Goal: Information Seeking & Learning: Learn about a topic

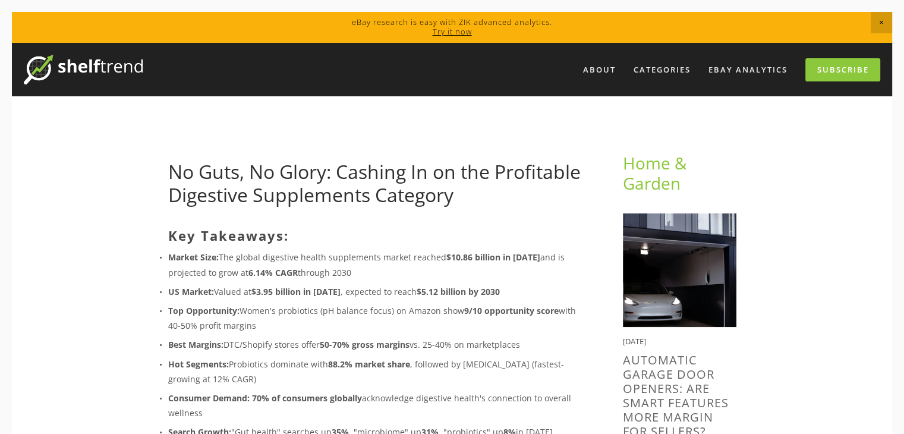
drag, startPoint x: 0, startPoint y: 0, endPoint x: 342, endPoint y: 256, distance: 426.7
click at [342, 256] on p "Market Size: The global digestive health supplements market reached $10.86 bill…" at bounding box center [376, 265] width 417 height 30
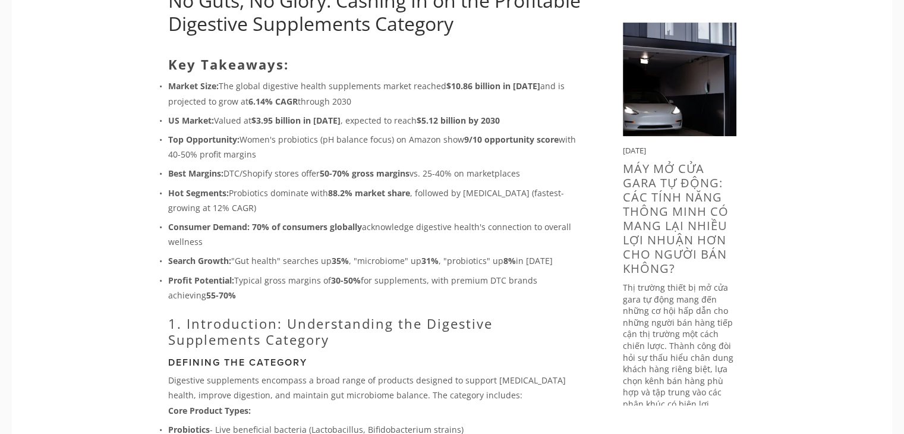
scroll to position [176, 0]
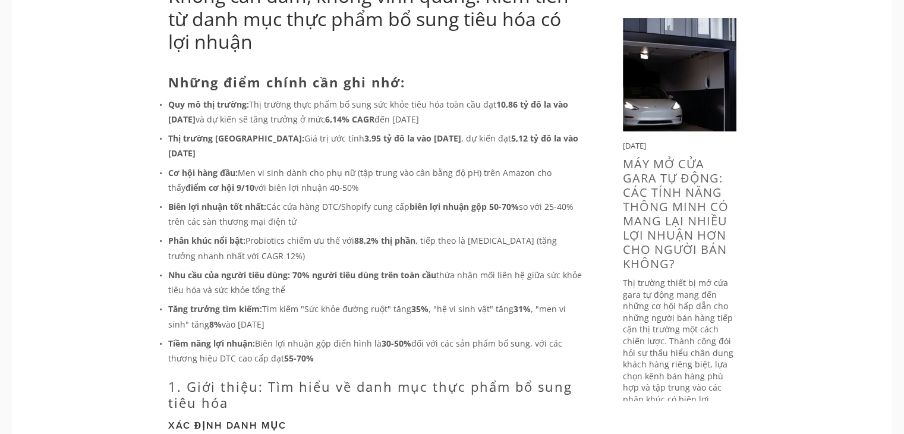
drag, startPoint x: 166, startPoint y: 182, endPoint x: 297, endPoint y: 205, distance: 132.8
click at [297, 205] on p "Biên lợi nhuận tốt nhất: Các cửa hàng DTC/Shopify cung cấp biên lợi nhuận gộp 5…" at bounding box center [376, 214] width 417 height 30
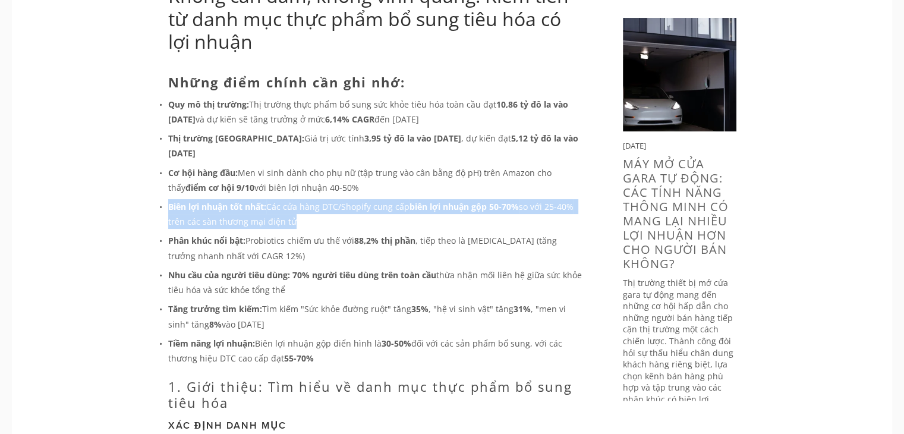
click at [297, 205] on p "Biên lợi nhuận tốt nhất: Các cửa hàng DTC/Shopify cung cấp biên lợi nhuận gộp 5…" at bounding box center [376, 214] width 417 height 30
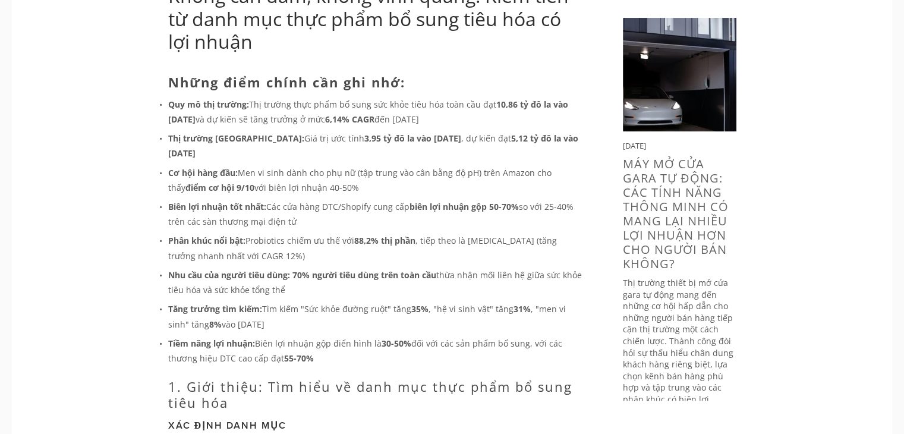
click at [361, 235] on p "Phân khúc nổi bật: Probiotics chiếm ưu thế với 88,2% thị phần , tiếp theo là [M…" at bounding box center [376, 248] width 417 height 30
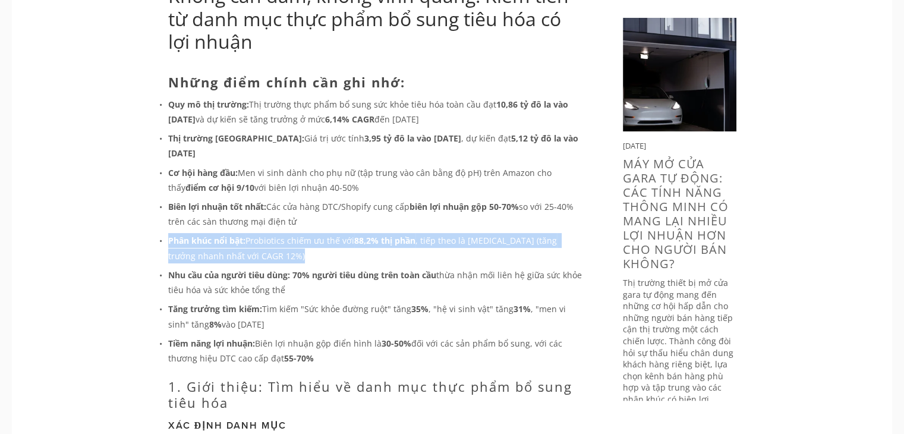
click at [361, 235] on p "Phân khúc nổi bật: Probiotics chiếm ưu thế với 88,2% thị phần , tiếp theo là [M…" at bounding box center [376, 248] width 417 height 30
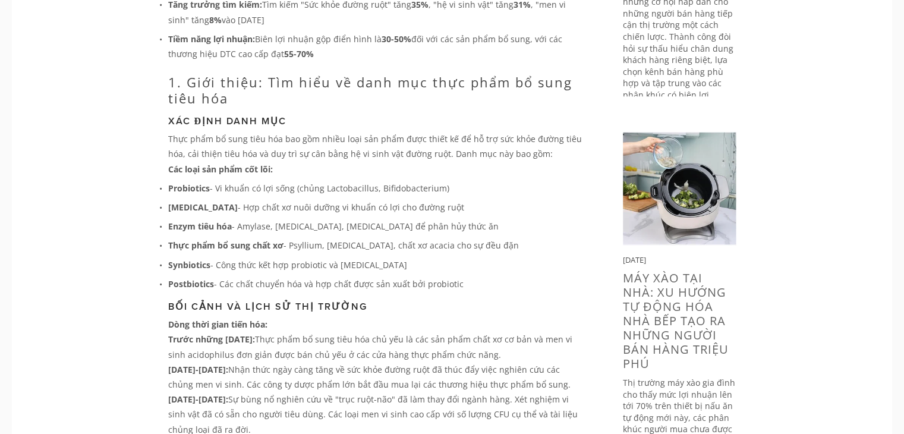
scroll to position [455, 0]
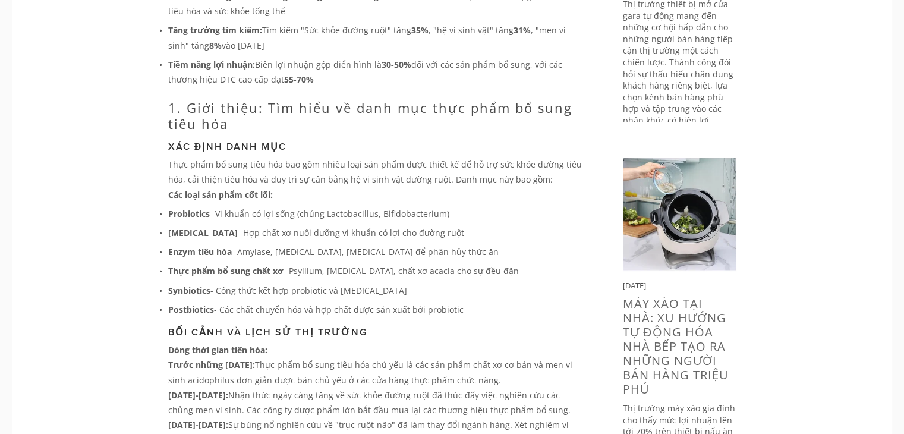
click at [335, 244] on p "Enzym tiêu hóa - Amylase, [MEDICAL_DATA], [MEDICAL_DATA] để phân hủy thức ăn" at bounding box center [376, 251] width 417 height 15
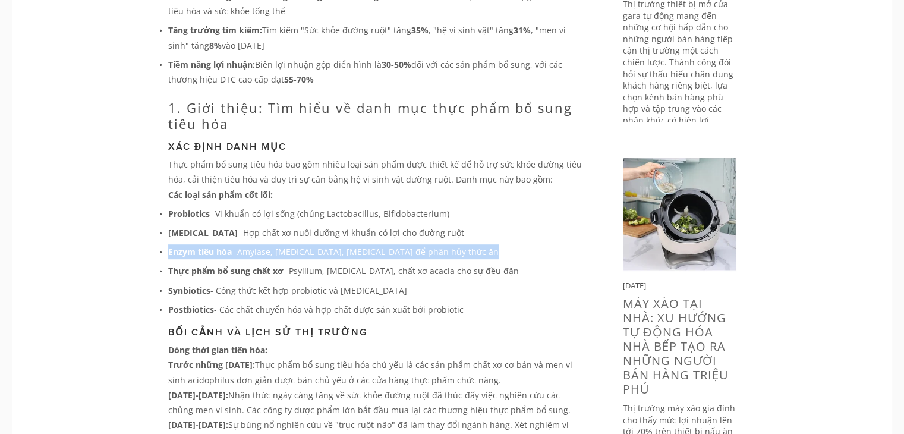
click at [335, 244] on p "Enzym tiêu hóa - Amylase, [MEDICAL_DATA], [MEDICAL_DATA] để phân hủy thức ăn" at bounding box center [376, 251] width 417 height 15
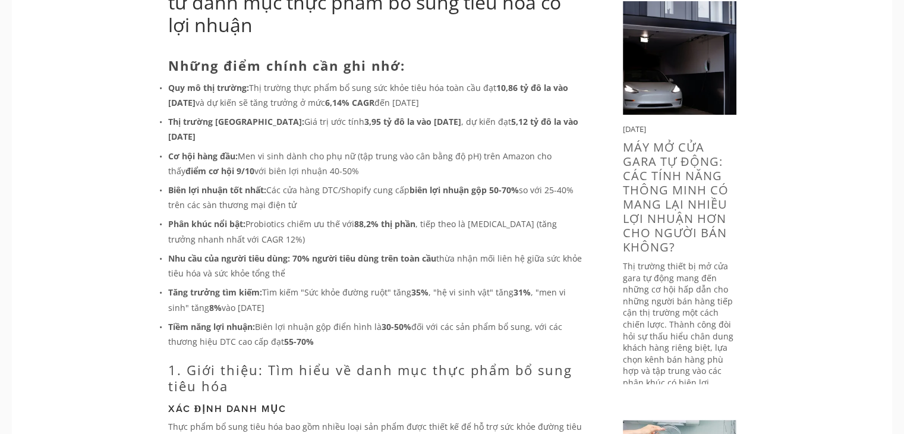
scroll to position [188, 0]
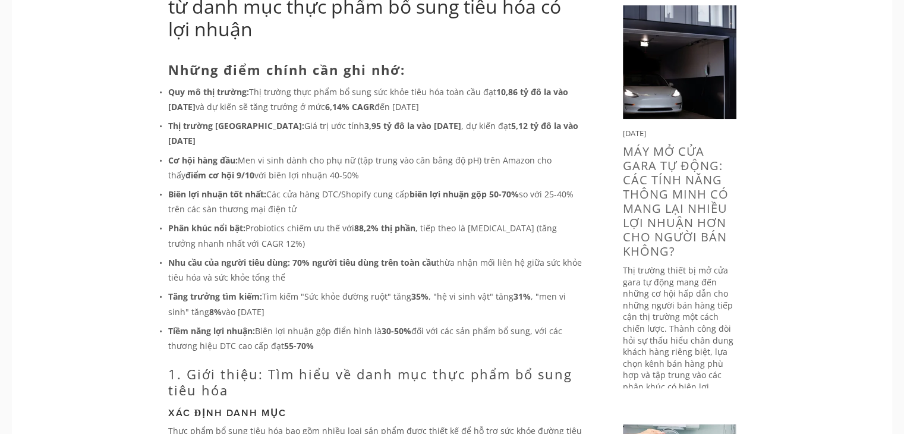
click at [324, 197] on p "Biên lợi nhuận tốt nhất: Các cửa hàng DTC/Shopify cung cấp biên lợi nhuận gộp 5…" at bounding box center [376, 202] width 417 height 30
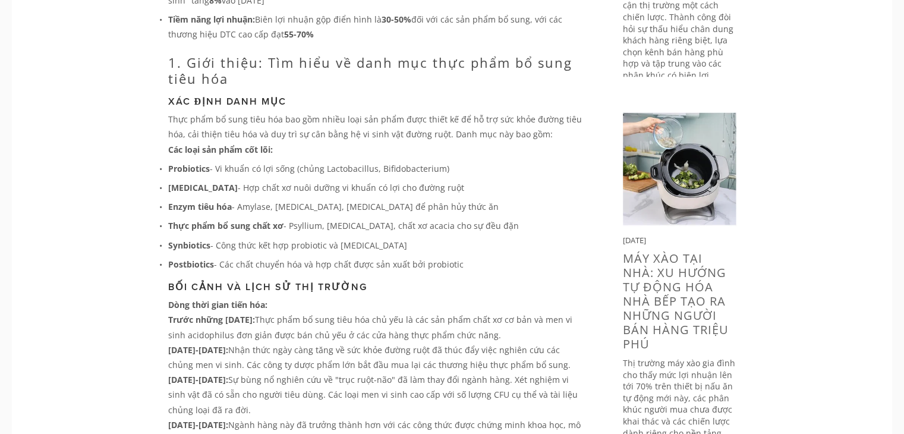
scroll to position [0, 0]
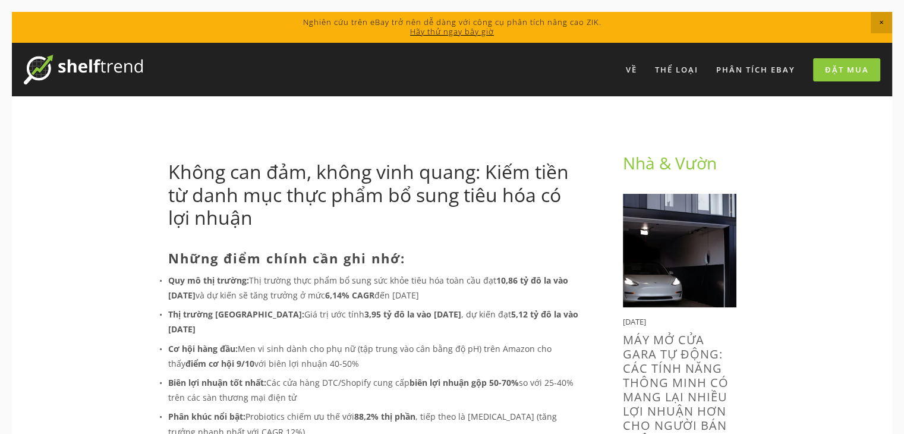
click at [402, 220] on h1 "Không can đảm, không vinh quang: Kiếm tiền từ danh mục thực phẩm bổ sung tiêu h…" at bounding box center [376, 194] width 417 height 68
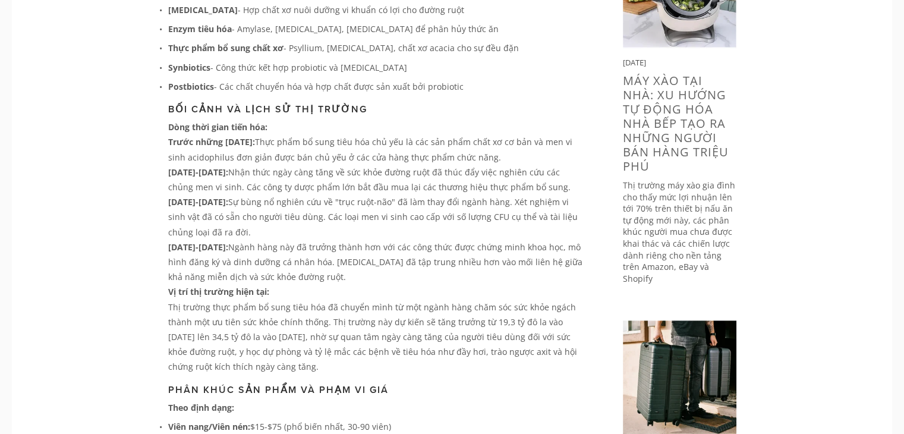
scroll to position [755, 0]
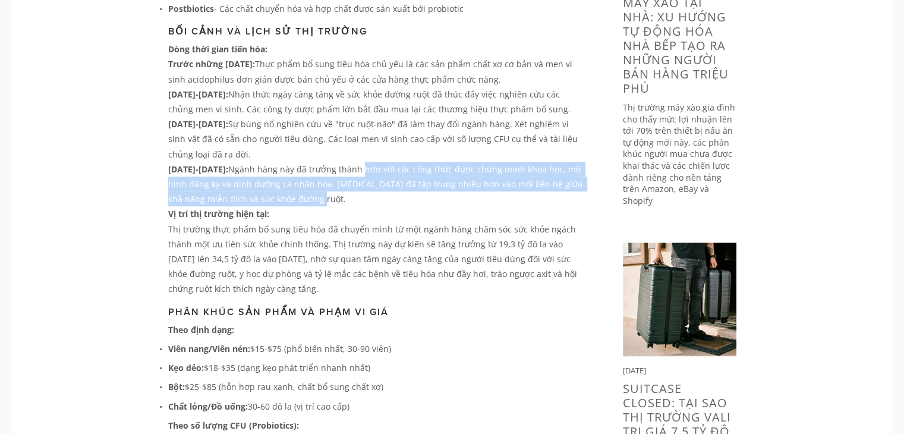
drag, startPoint x: 340, startPoint y: 148, endPoint x: 342, endPoint y: 184, distance: 35.7
click at [342, 184] on p "[DATE]-[DATE]: Ngành hàng này đã trưởng thành hơn với các công thức được chứng …" at bounding box center [376, 184] width 417 height 45
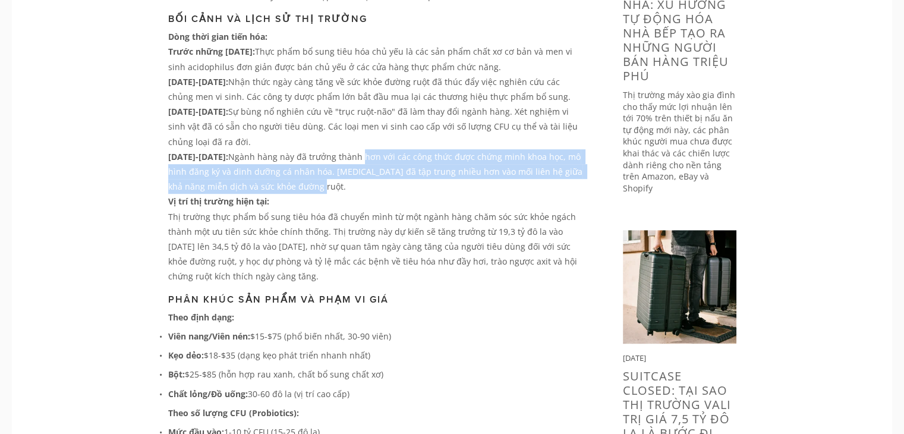
drag, startPoint x: 268, startPoint y: 195, endPoint x: 283, endPoint y: 260, distance: 66.6
click at [283, 260] on font "Thị trường thực phẩm bổ sung tiêu hóa đã chuyển mình từ một ngành hàng chăm sóc…" at bounding box center [373, 246] width 411 height 71
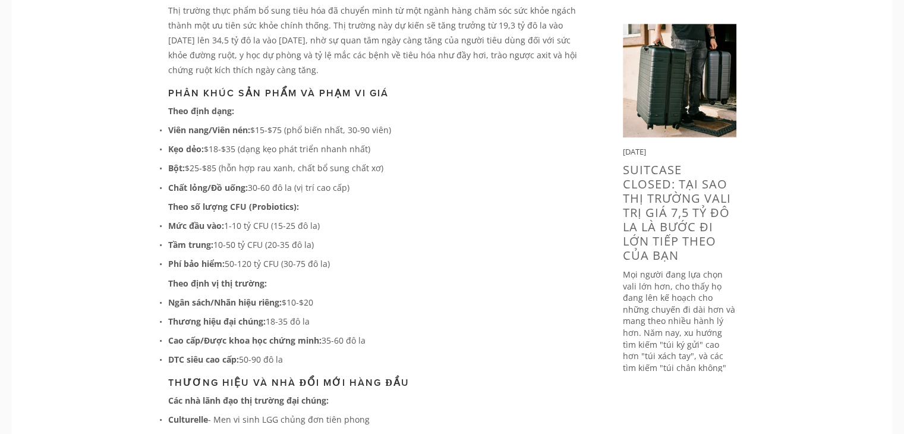
scroll to position [1000, 0]
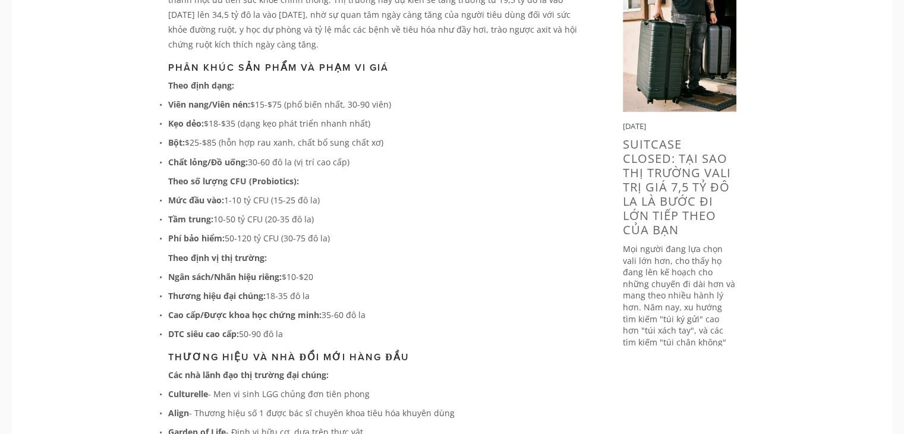
click at [288, 269] on p "Ngân sách/Nhãn hiệu riêng: $10-$20" at bounding box center [376, 276] width 417 height 15
click at [338, 309] on ul "Ngân sách/Nhãn hiệu riêng: $10-$20 Thương hiệu đại chúng: 18-35 đô la Cao cấp/Đ…" at bounding box center [376, 305] width 417 height 72
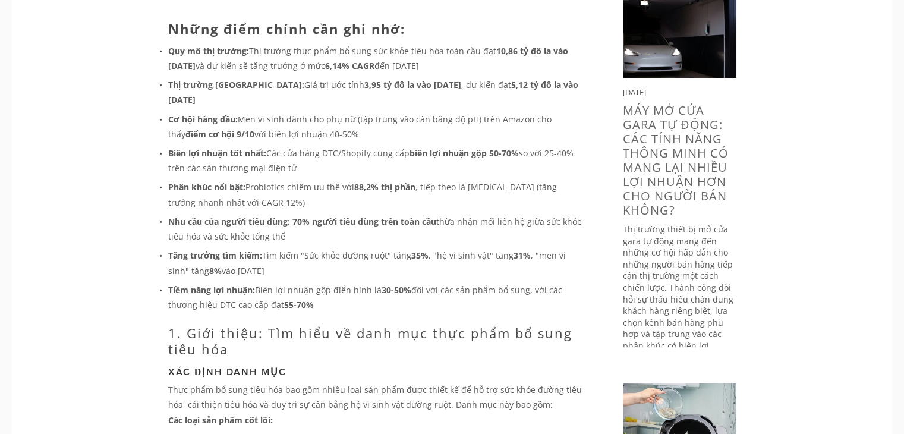
scroll to position [200, 0]
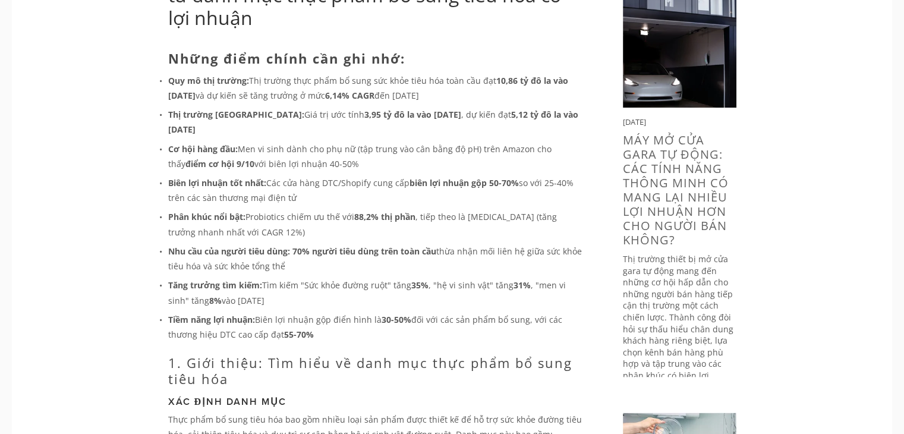
click at [526, 176] on p "Biên lợi nhuận tốt nhất: Các cửa hàng DTC/Shopify cung cấp biên lợi nhuận gộp 5…" at bounding box center [376, 190] width 417 height 30
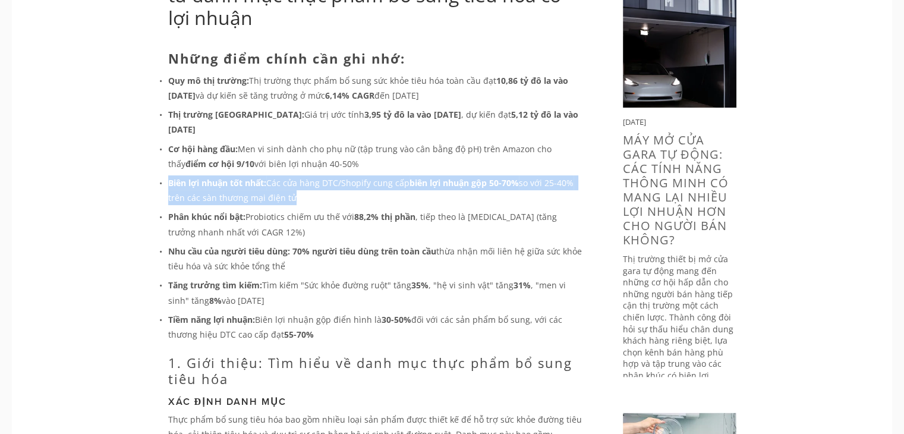
click at [526, 176] on p "Biên lợi nhuận tốt nhất: Các cửa hàng DTC/Shopify cung cấp biên lợi nhuận gộp 5…" at bounding box center [376, 190] width 417 height 30
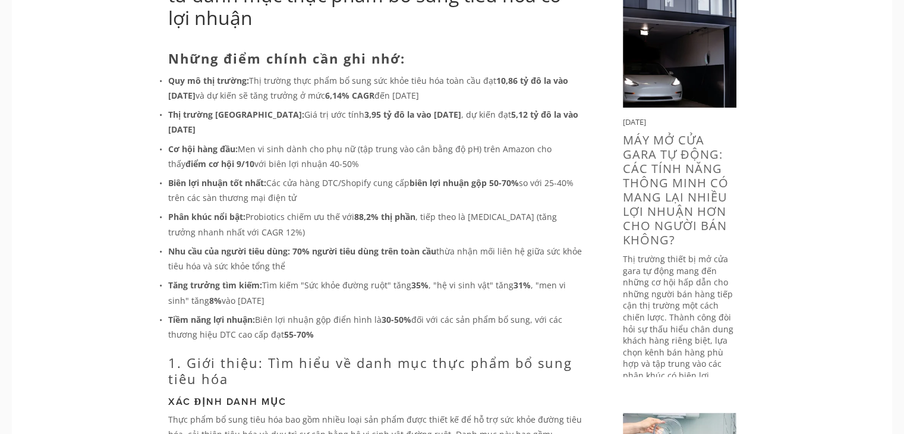
click at [428, 228] on ul "Quy mô thị trường: Thị trường thực phẩm bổ sung sức khỏe tiêu hóa toàn cầu đạt …" at bounding box center [376, 207] width 417 height 269
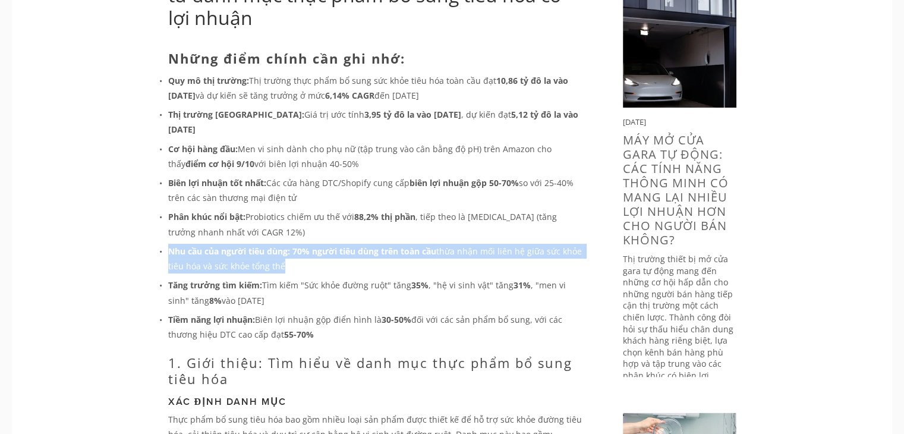
click at [428, 228] on ul "Quy mô thị trường: Thị trường thực phẩm bổ sung sức khỏe tiêu hóa toàn cầu đạt …" at bounding box center [376, 207] width 417 height 269
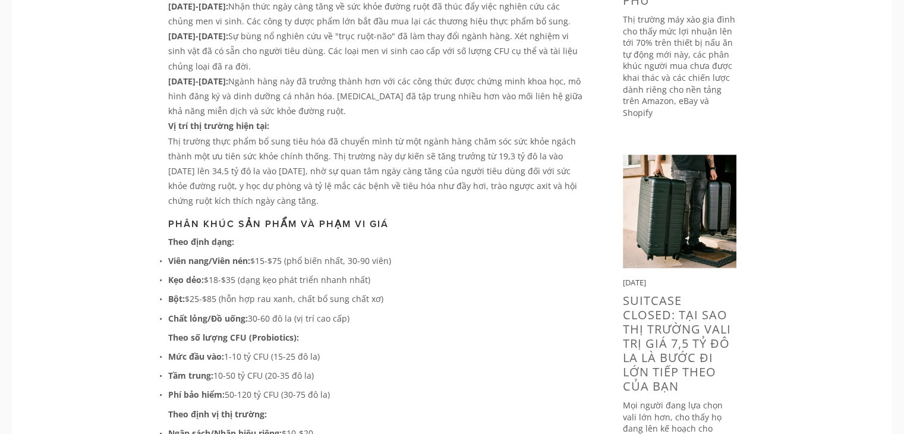
scroll to position [0, 0]
